Goal: Navigation & Orientation: Find specific page/section

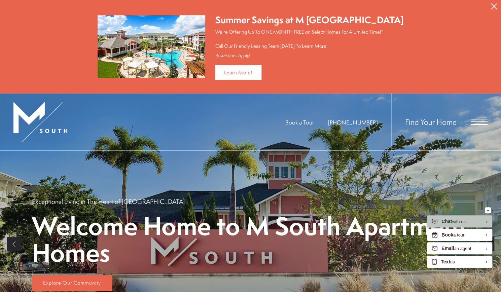
click at [494, 6] on icon "Close Alert" at bounding box center [494, 6] width 6 height 6
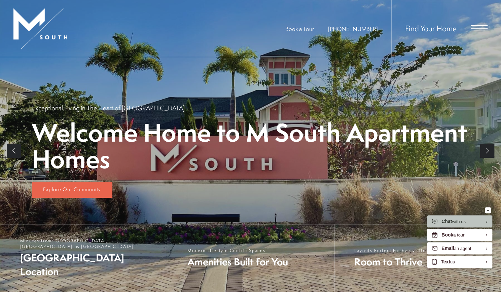
click at [482, 29] on span "Open Menu" at bounding box center [479, 28] width 17 height 6
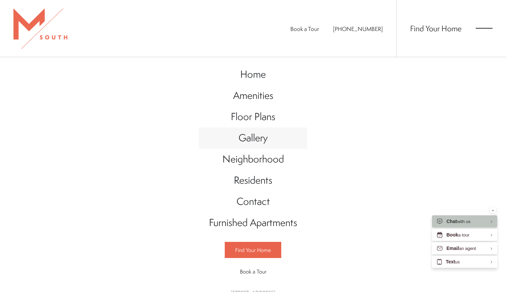
click at [257, 138] on span "Gallery" at bounding box center [252, 138] width 29 height 14
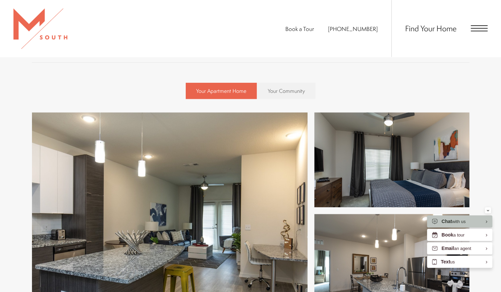
scroll to position [228, 0]
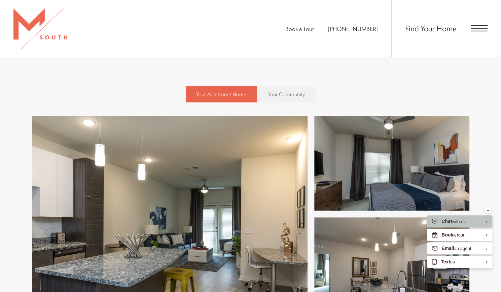
click at [297, 89] on link "Your Community" at bounding box center [286, 94] width 58 height 16
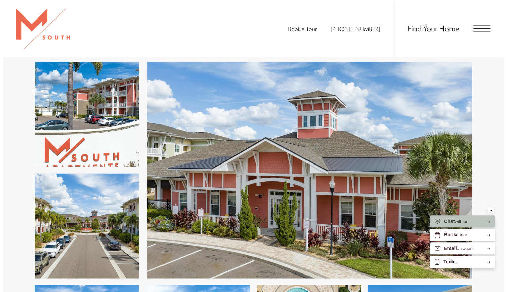
scroll to position [700, 0]
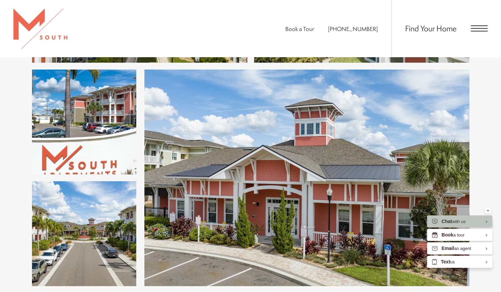
click at [344, 160] on img at bounding box center [306, 177] width 325 height 217
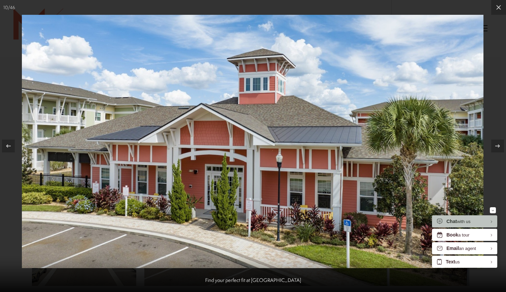
drag, startPoint x: 241, startPoint y: 118, endPoint x: 235, endPoint y: 118, distance: 5.1
